Goal: Task Accomplishment & Management: Manage account settings

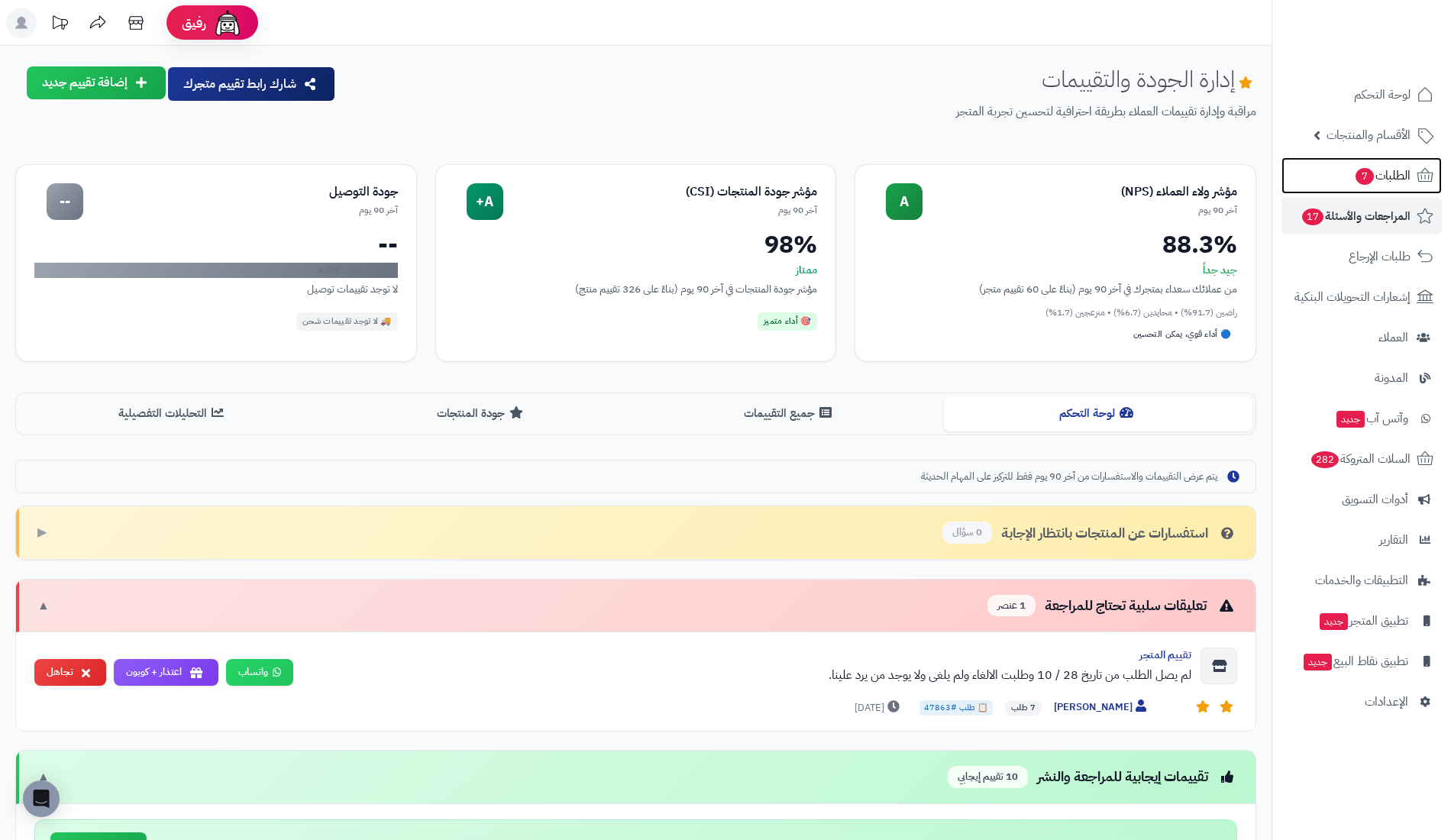
click at [1360, 190] on link "الطلبات 7" at bounding box center [1361, 175] width 160 height 37
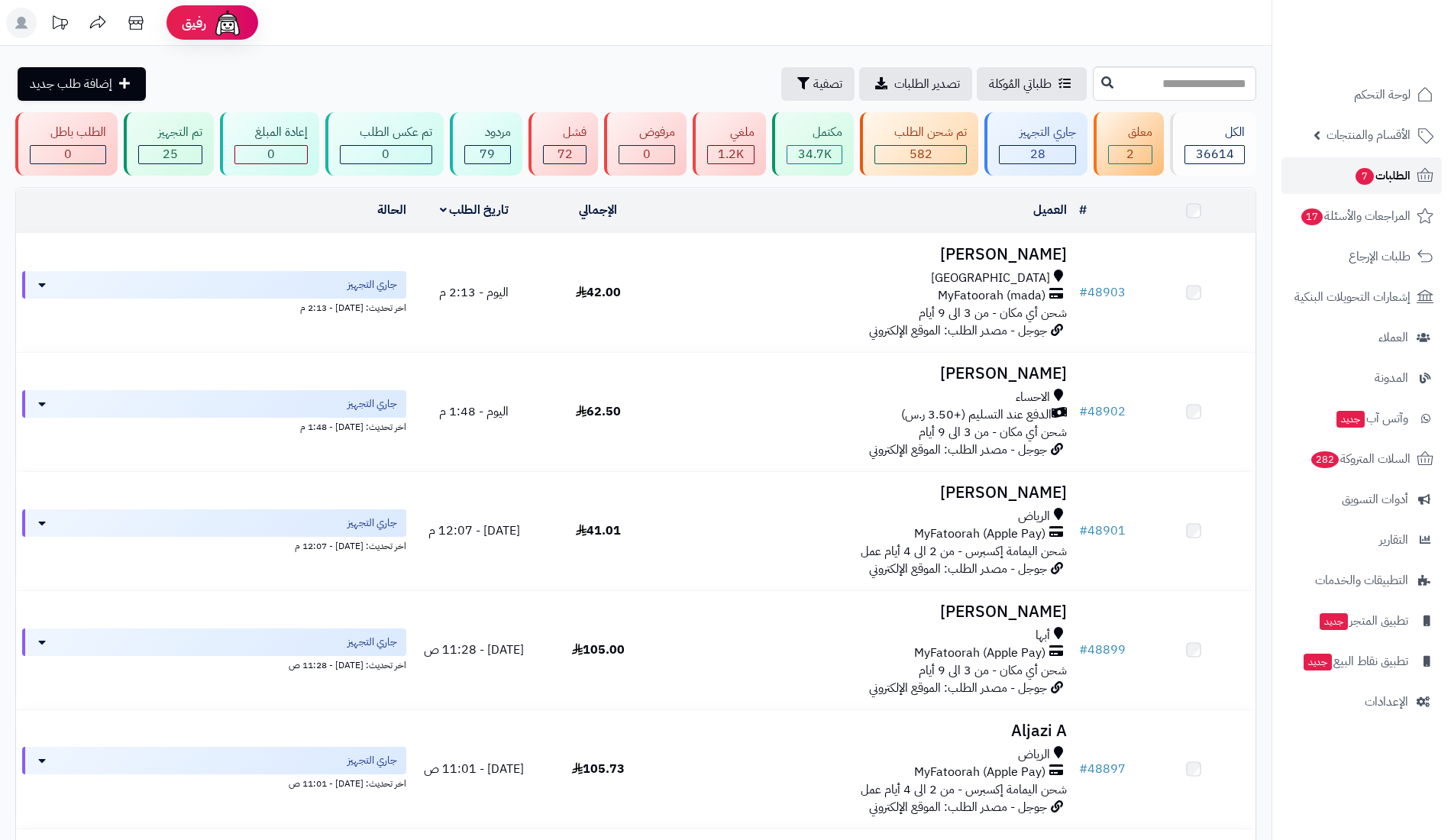
click at [1372, 180] on span "الطلبات 7" at bounding box center [1382, 176] width 56 height 21
type input "*****"
click at [1102, 82] on icon at bounding box center [1107, 82] width 12 height 12
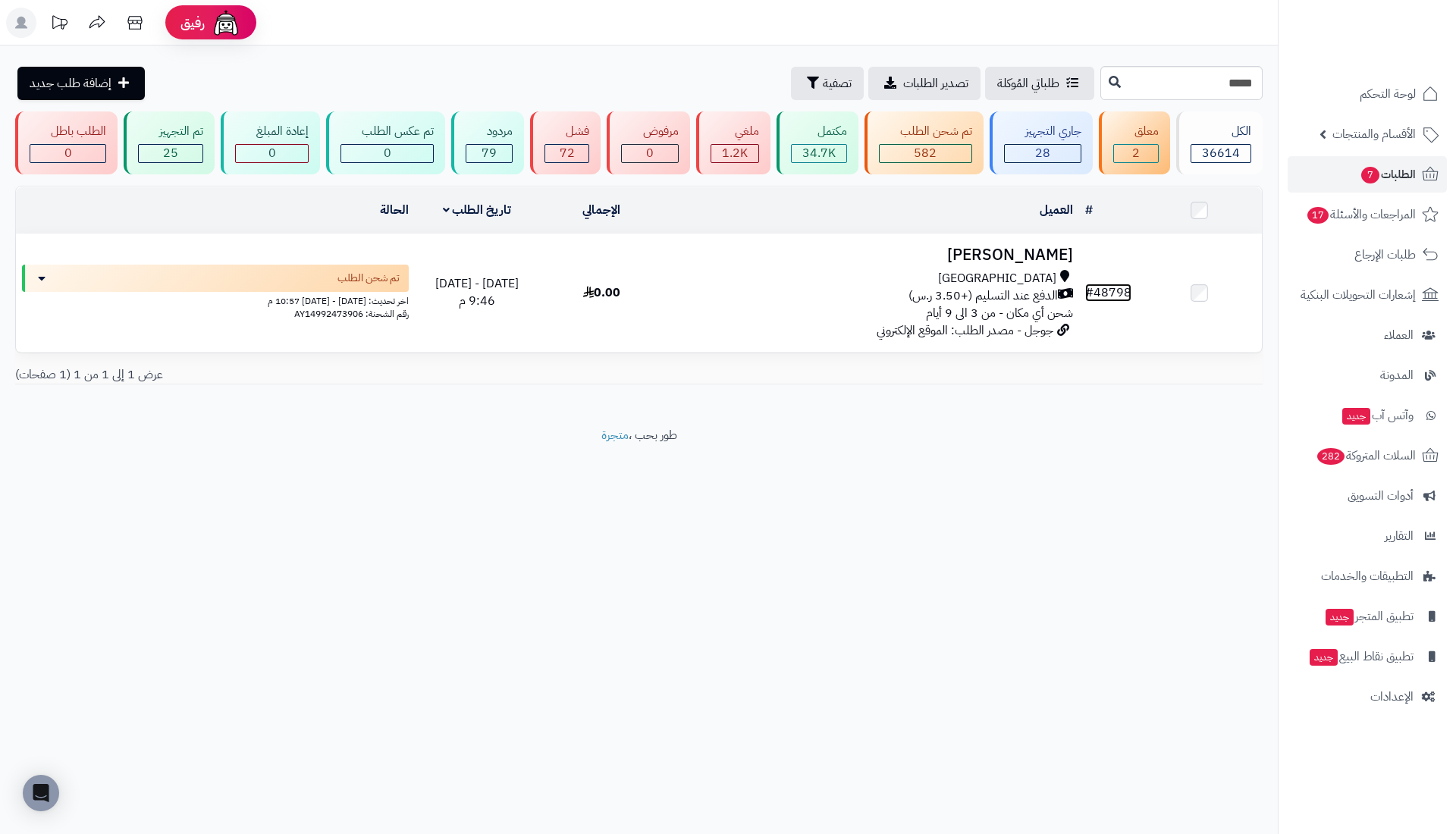
click at [1119, 290] on link "# 48798" at bounding box center [1108, 293] width 46 height 19
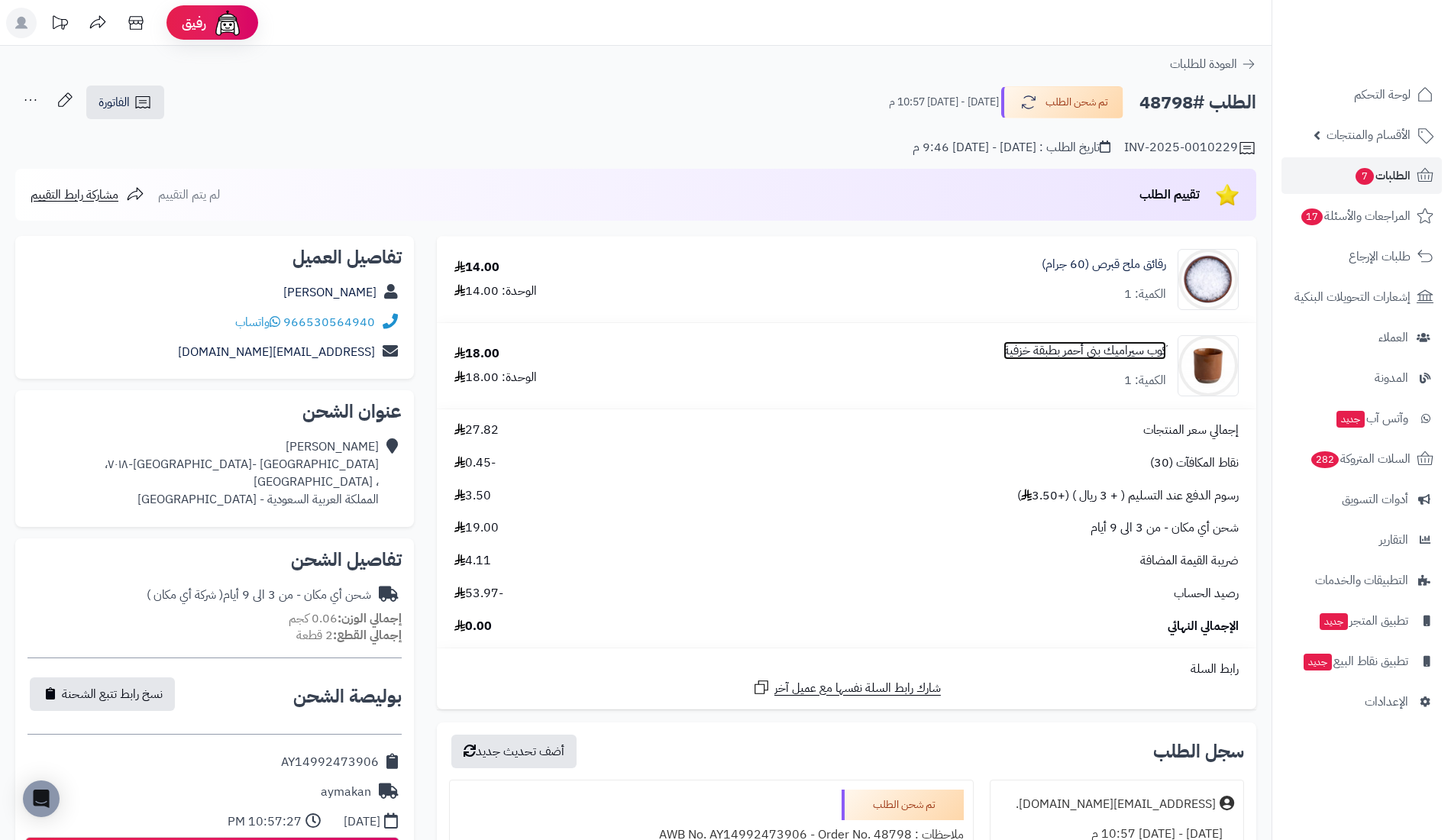
click at [1133, 349] on link "كوب سيراميك بني أحمر بطبقة خزفية" at bounding box center [1085, 351] width 163 height 18
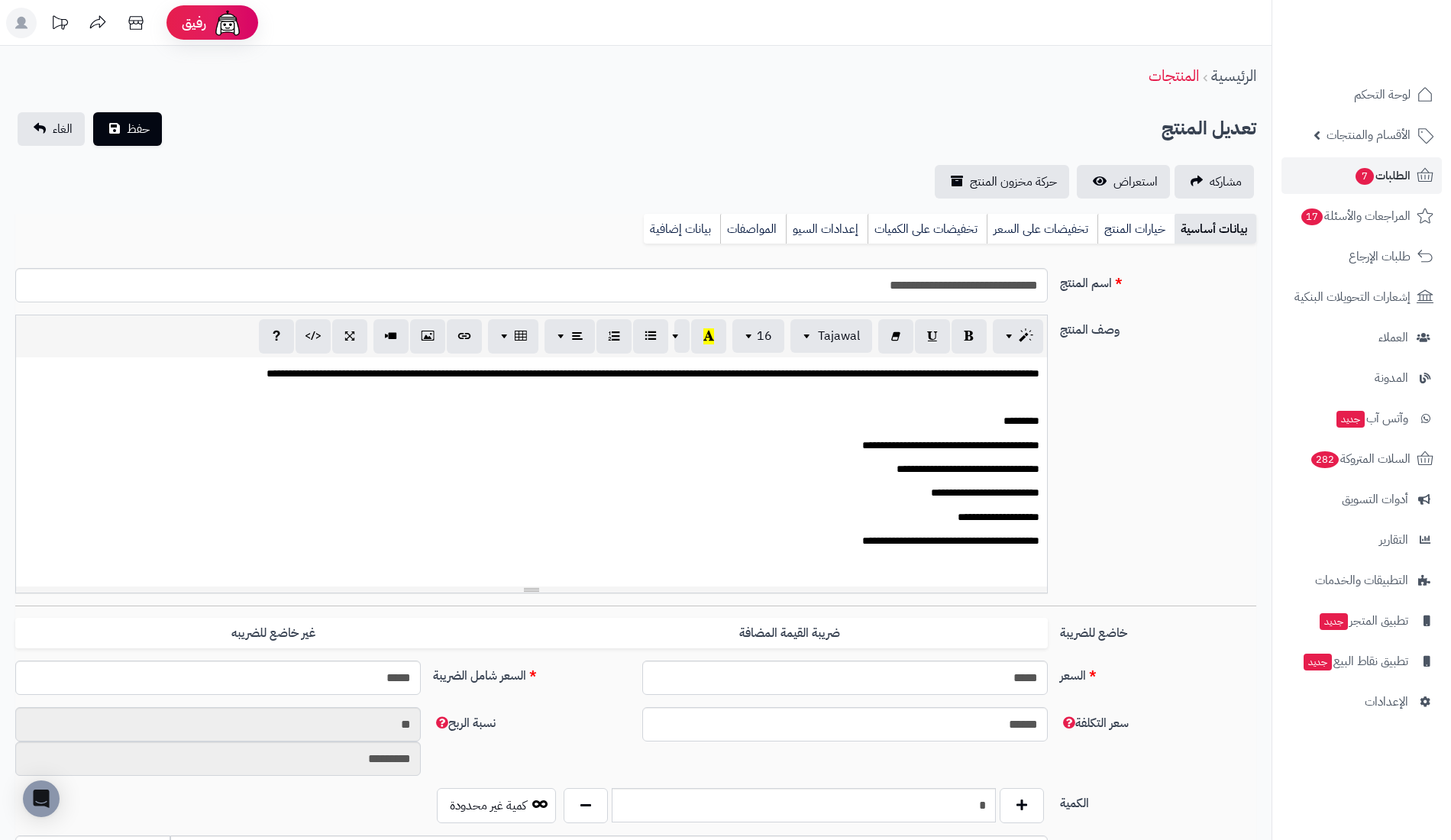
scroll to position [354, 0]
drag, startPoint x: 859, startPoint y: 276, endPoint x: 1094, endPoint y: 282, distance: 235.1
click at [1094, 282] on div "**********" at bounding box center [635, 291] width 1253 height 46
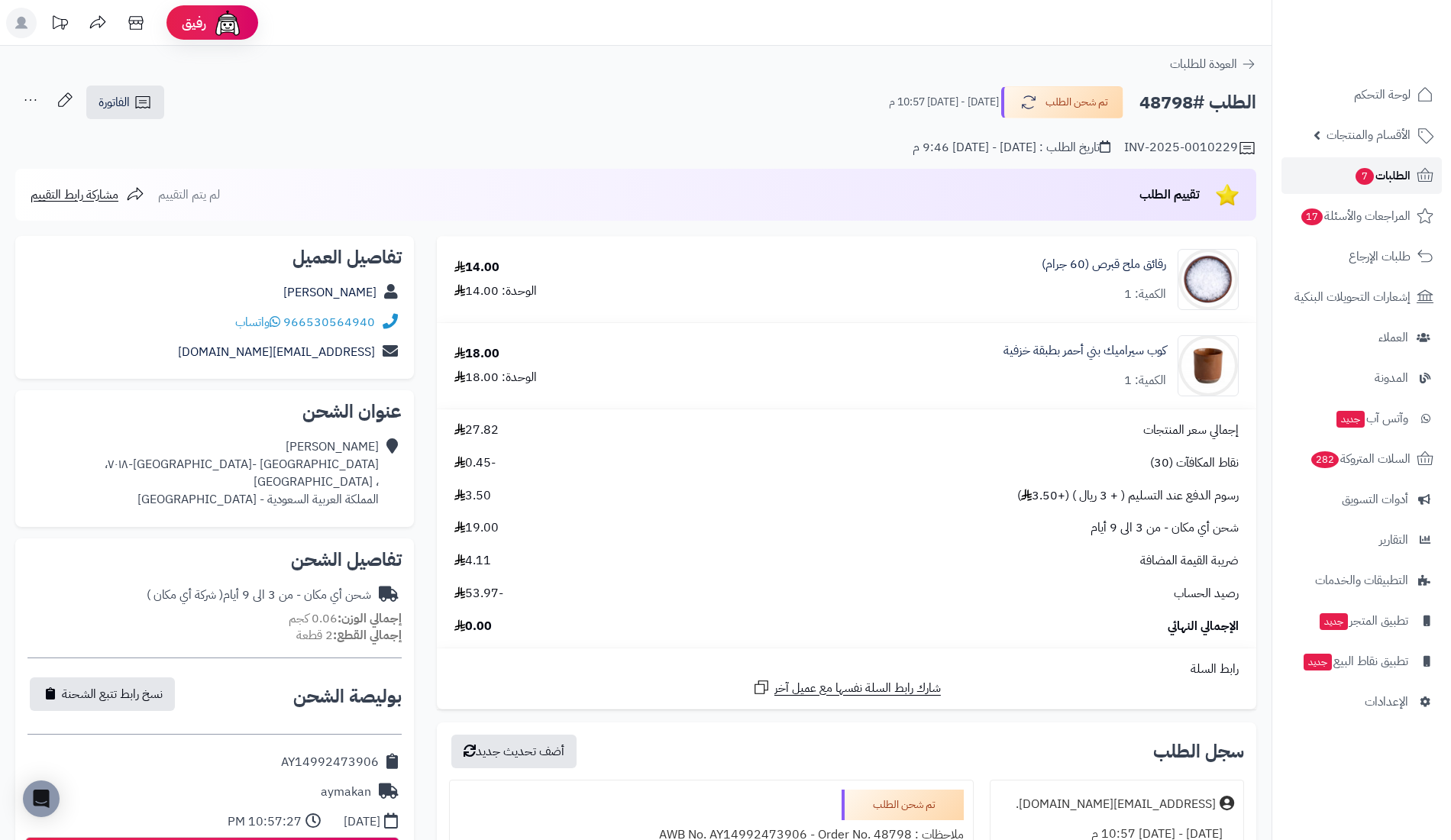
click at [1341, 165] on link "الطلبات 7" at bounding box center [1361, 175] width 160 height 37
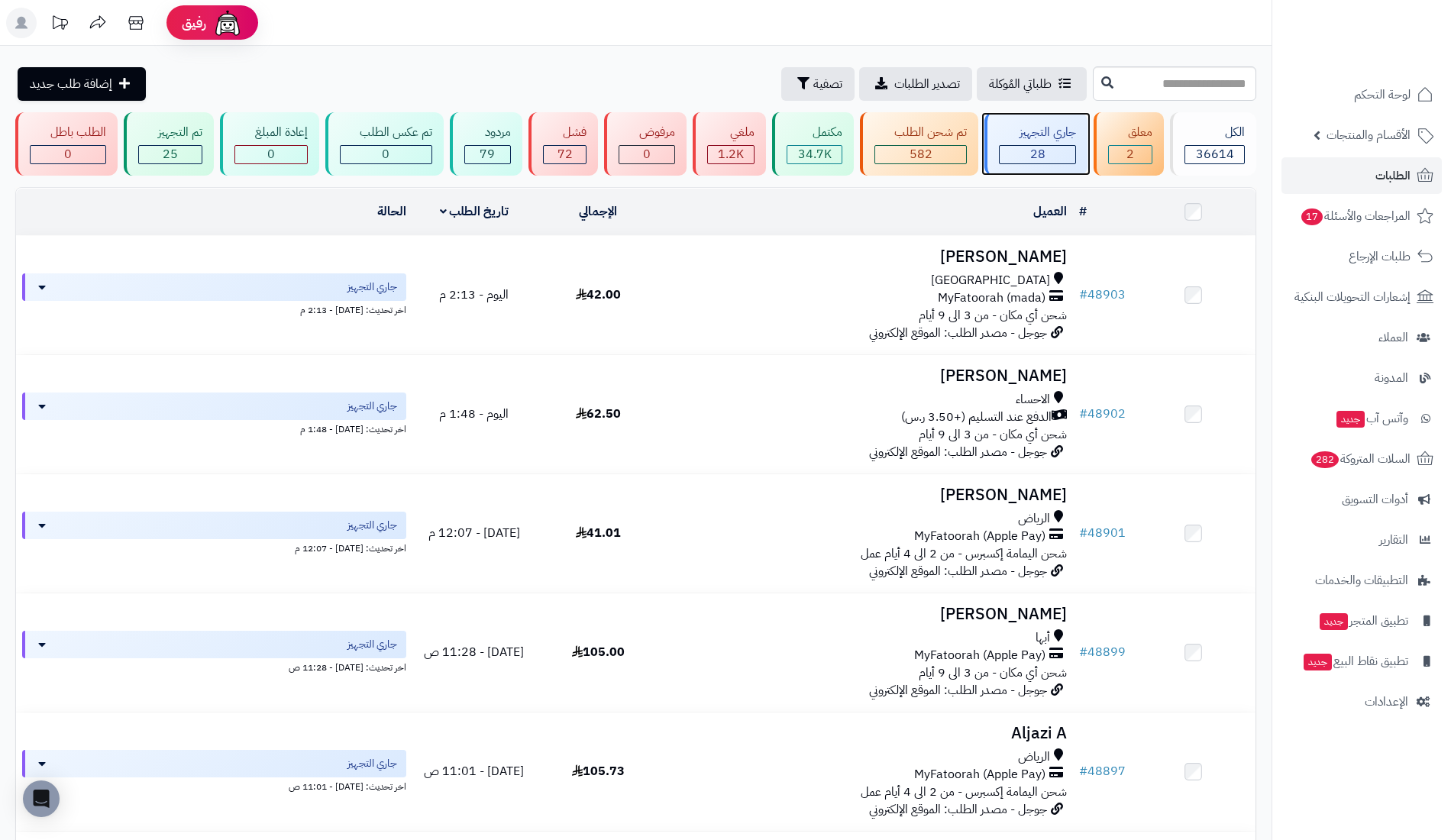
click at [1022, 133] on div "جاري التجهيز" at bounding box center [1037, 133] width 77 height 18
click at [1380, 162] on link "الطلبات" at bounding box center [1361, 175] width 160 height 37
click at [1401, 708] on span "الإعدادات" at bounding box center [1386, 702] width 43 height 21
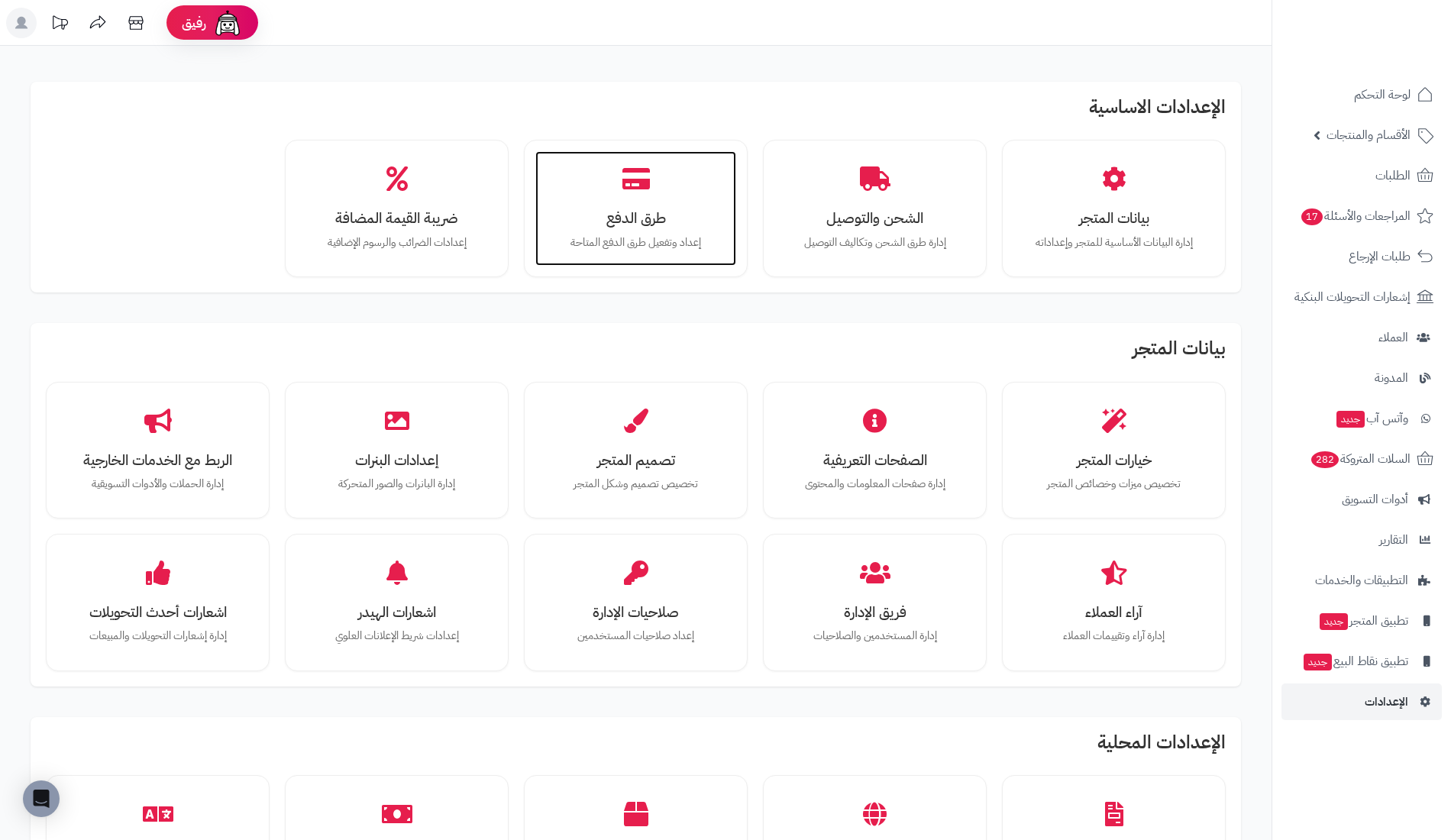
click at [647, 217] on h3 "طرق الدفع" at bounding box center [635, 218] width 170 height 16
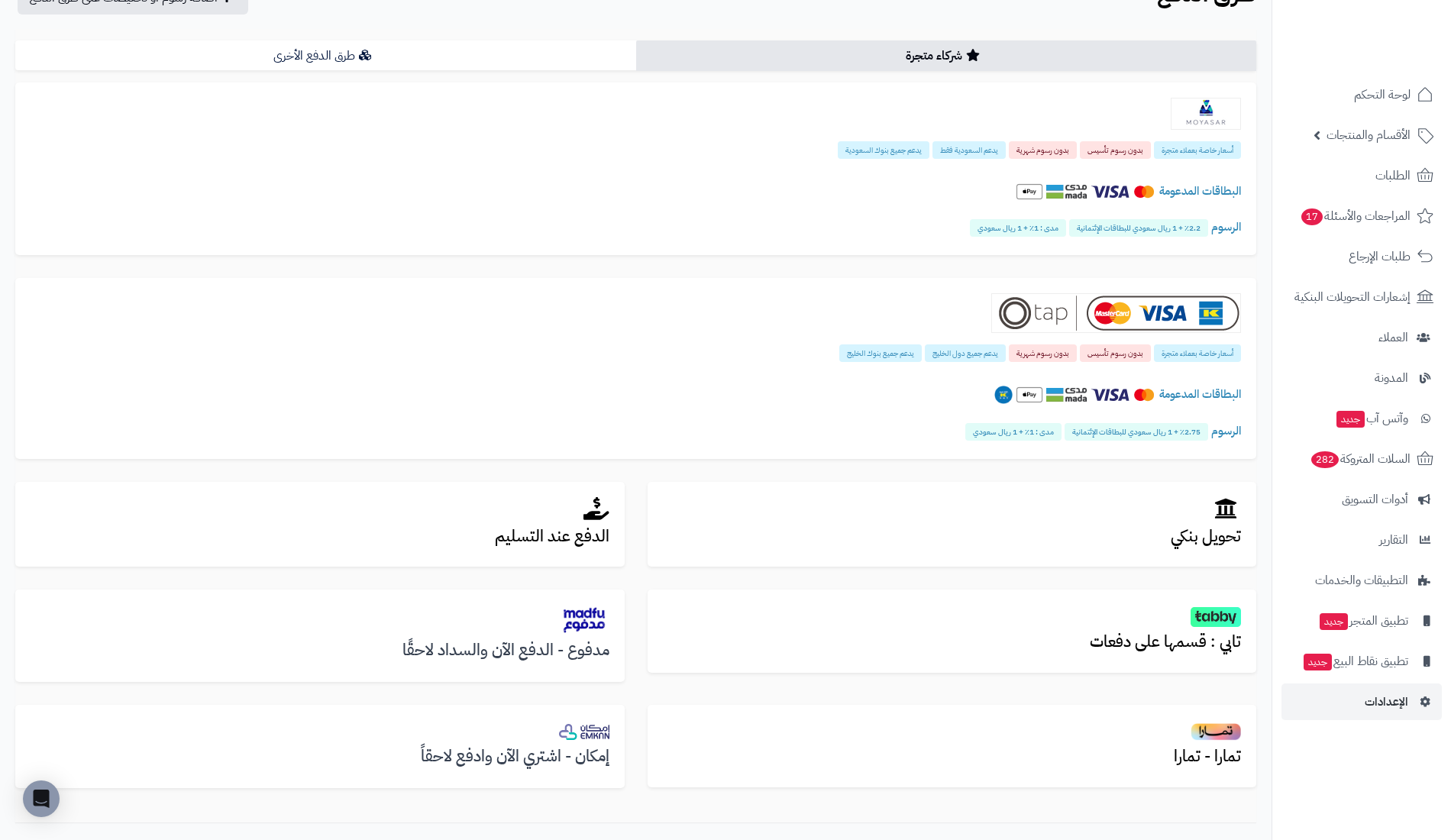
scroll to position [186, 0]
